Goal: Information Seeking & Learning: Learn about a topic

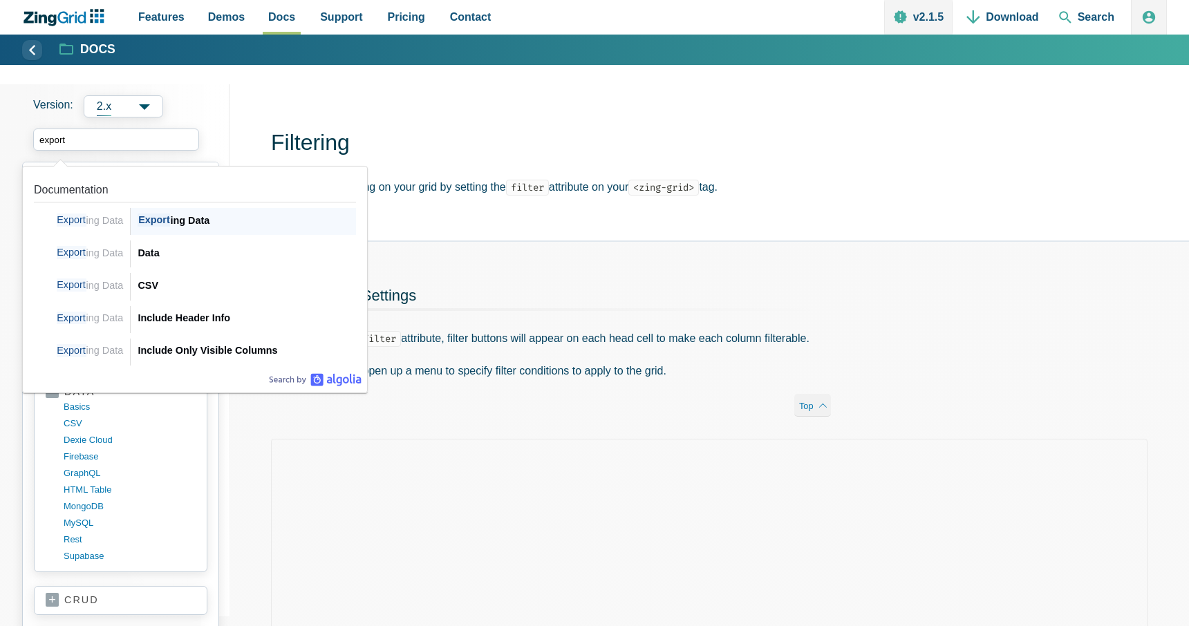
click at [190, 217] on div "Export ing Data" at bounding box center [247, 220] width 218 height 17
type input "export"
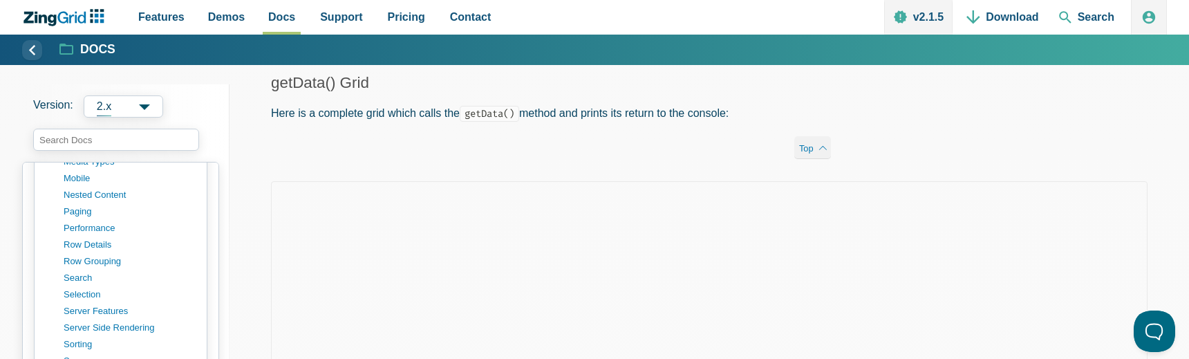
scroll to position [1222, 0]
click at [74, 268] on link "search" at bounding box center [132, 274] width 132 height 17
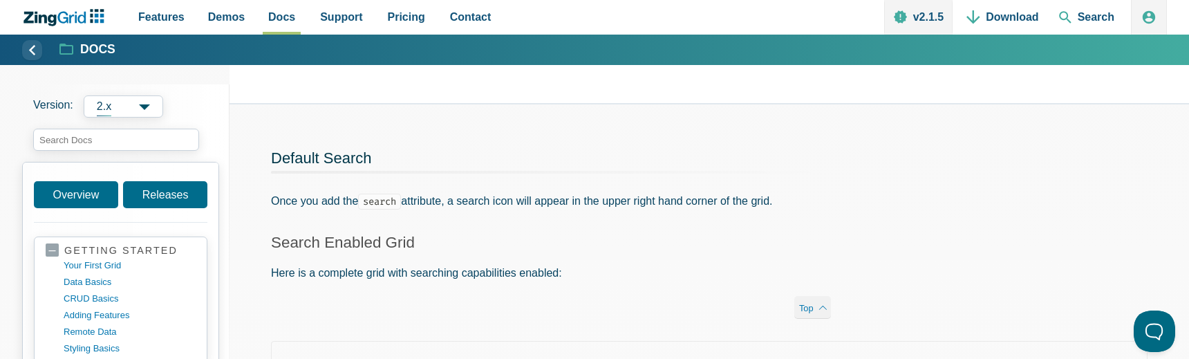
scroll to position [139, 0]
click at [388, 199] on code "search" at bounding box center [379, 200] width 43 height 16
click at [139, 141] on input "search input" at bounding box center [116, 140] width 166 height 22
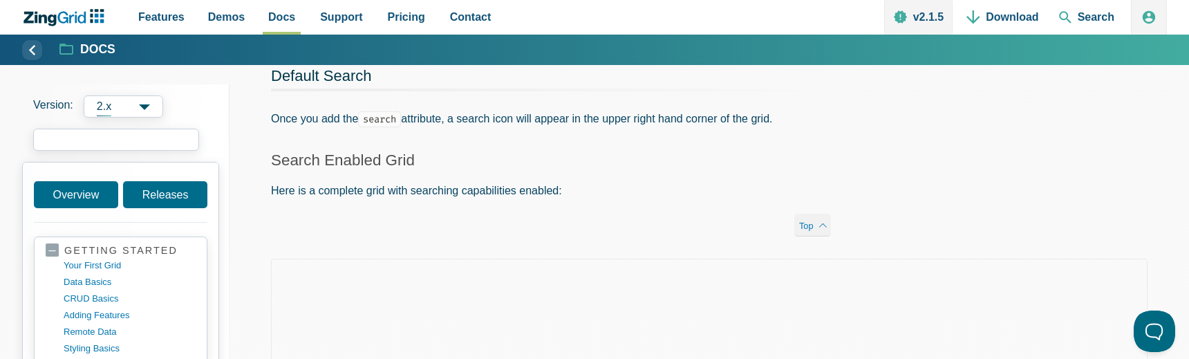
scroll to position [187, 0]
